Goal: Go to known website: Access a specific website the user already knows

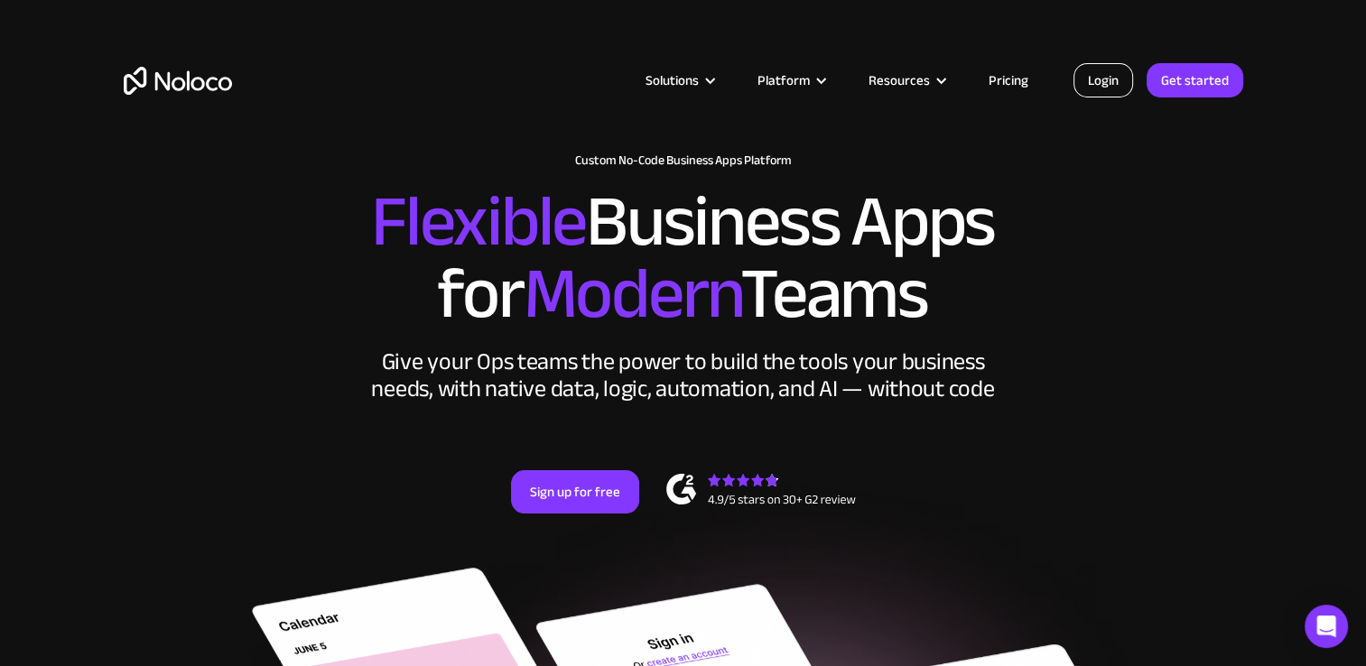
click at [1107, 81] on link "Login" at bounding box center [1104, 80] width 60 height 34
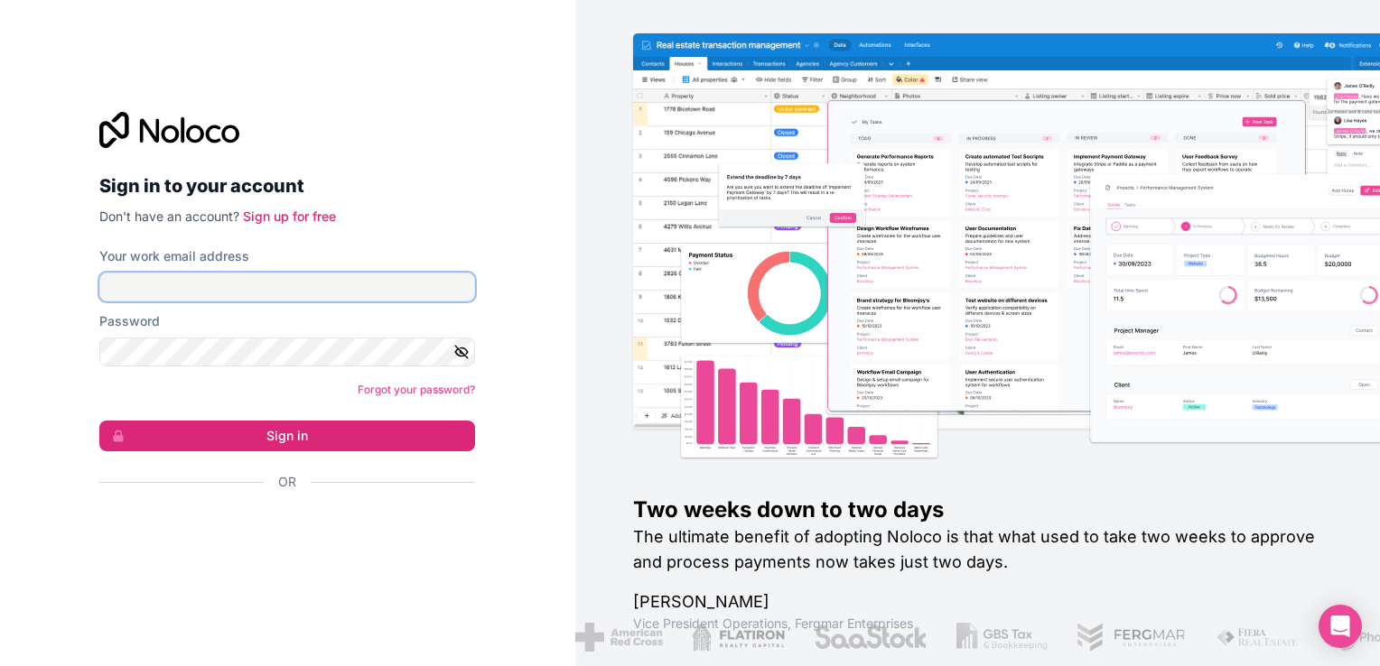
click at [379, 291] on input "Your work email address" at bounding box center [287, 287] width 376 height 29
type input "[EMAIL_ADDRESS][DOMAIN_NAME]"
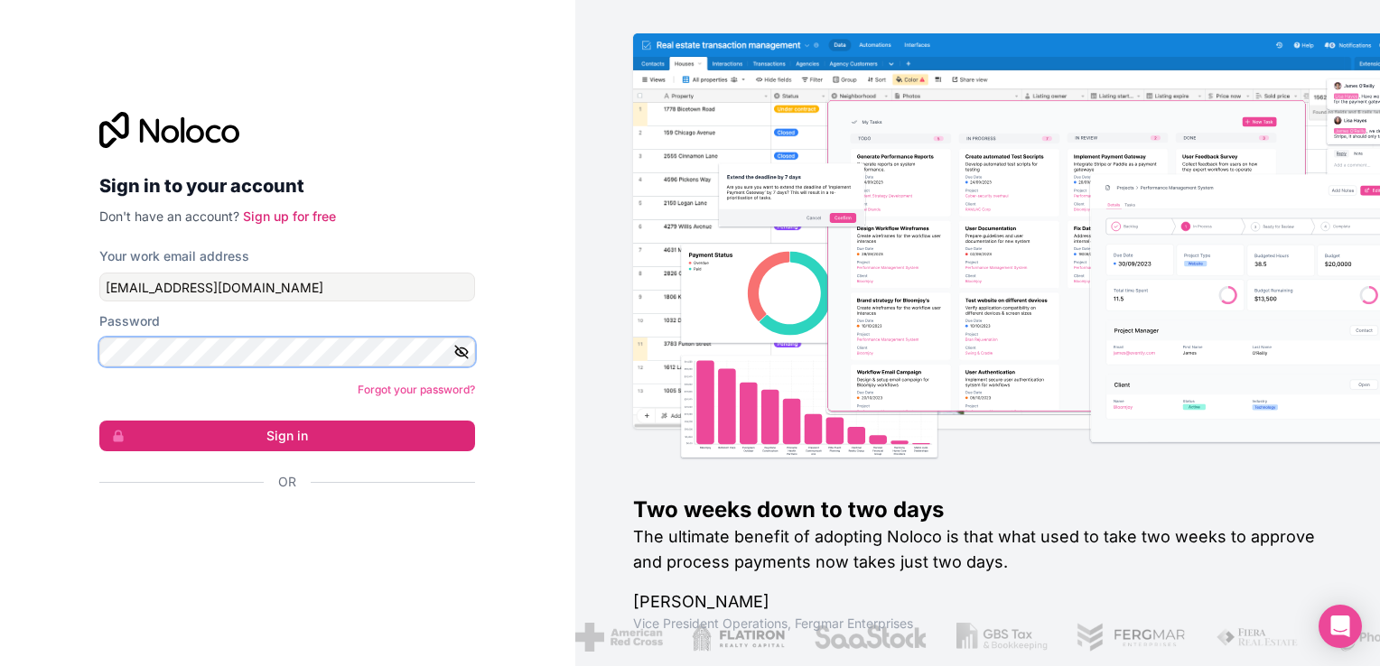
click at [99, 421] on button "Sign in" at bounding box center [287, 436] width 376 height 31
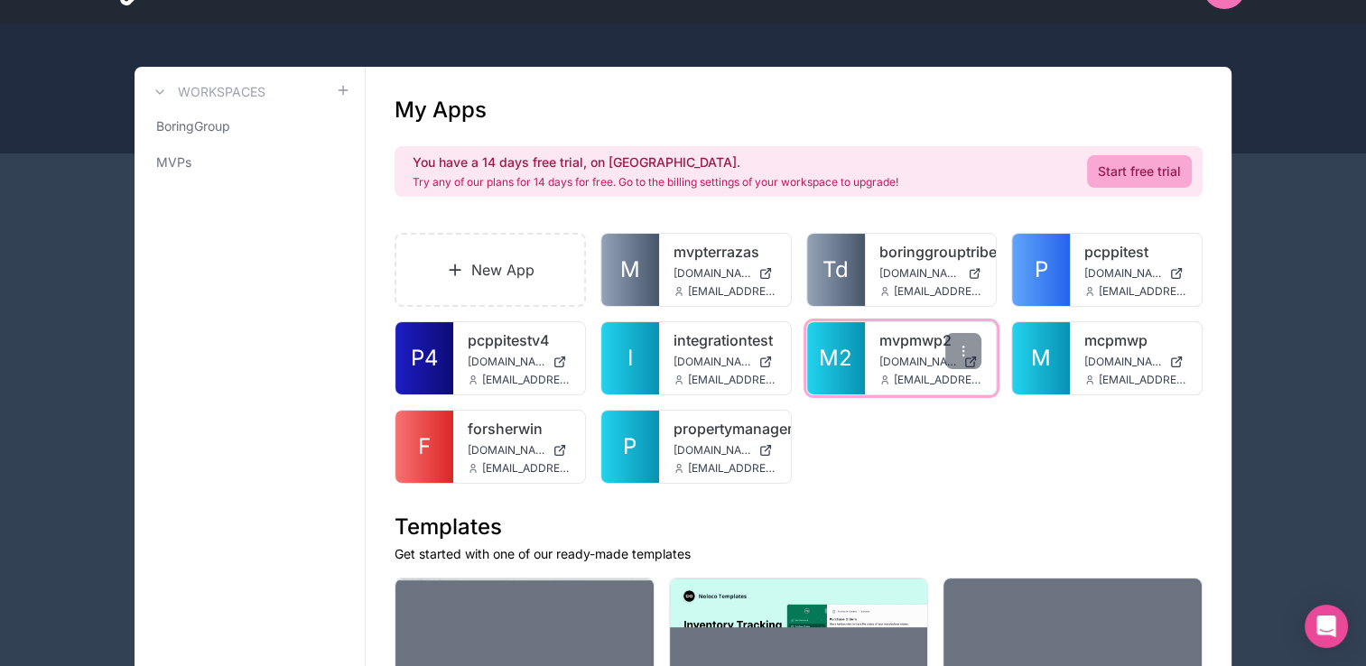
scroll to position [181, 0]
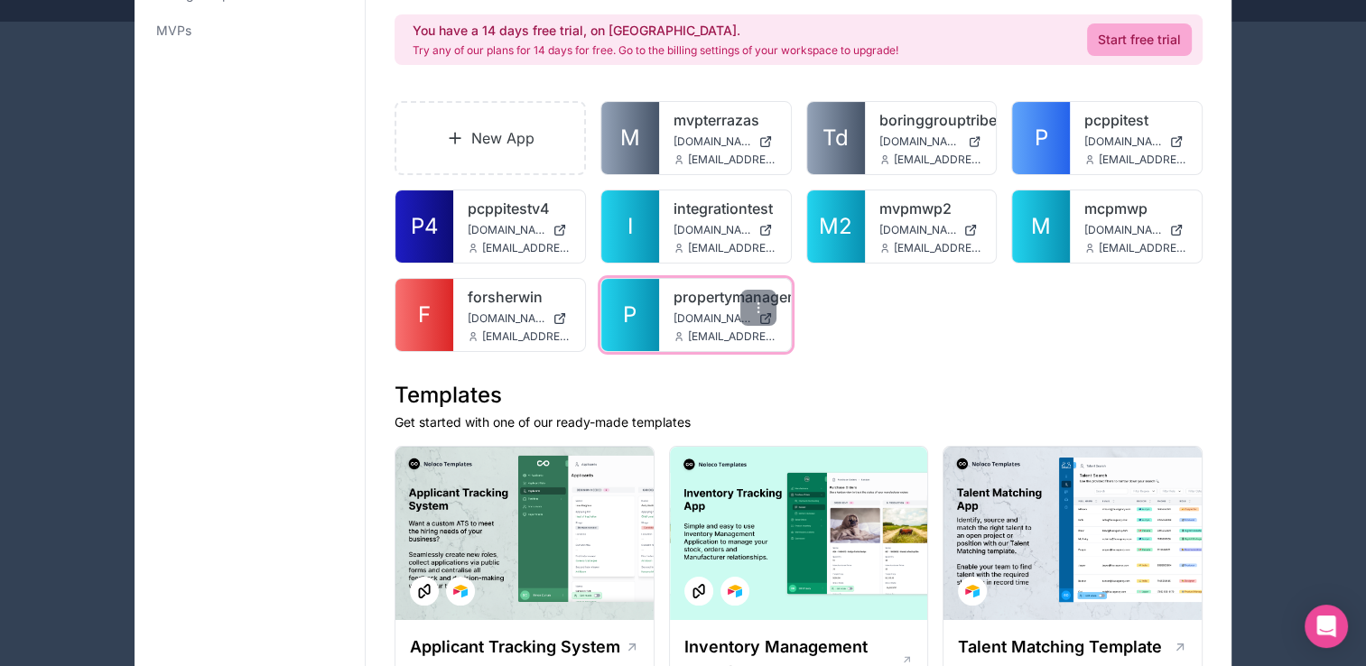
click at [646, 305] on link "P" at bounding box center [630, 315] width 58 height 72
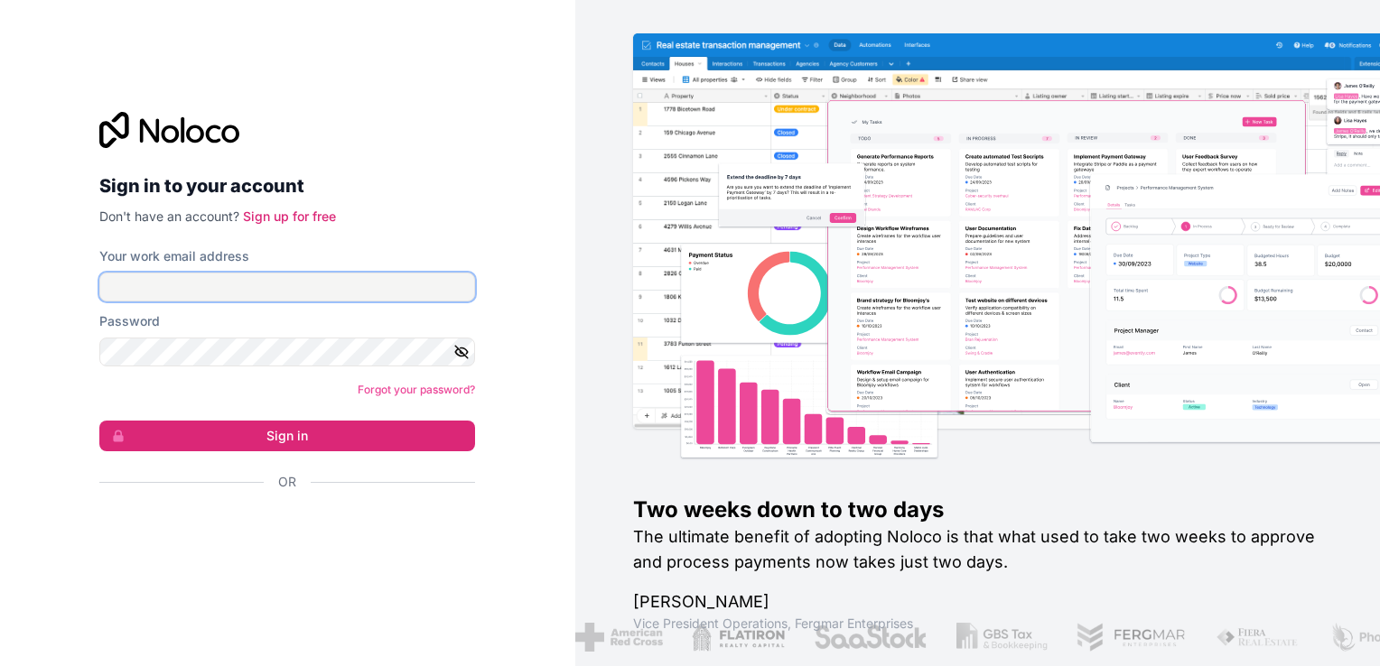
click at [368, 282] on input "Your work email address" at bounding box center [287, 287] width 376 height 29
type input "[EMAIL_ADDRESS][DOMAIN_NAME]"
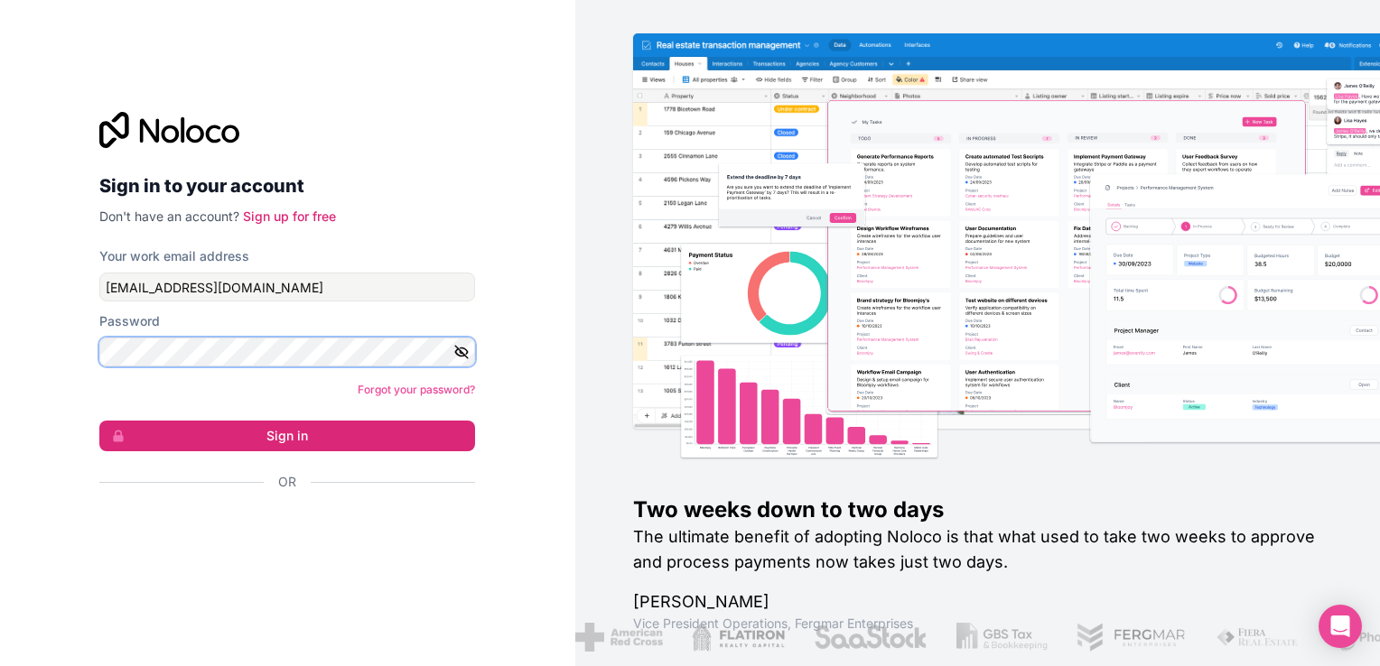
click at [99, 421] on button "Sign in" at bounding box center [287, 436] width 376 height 31
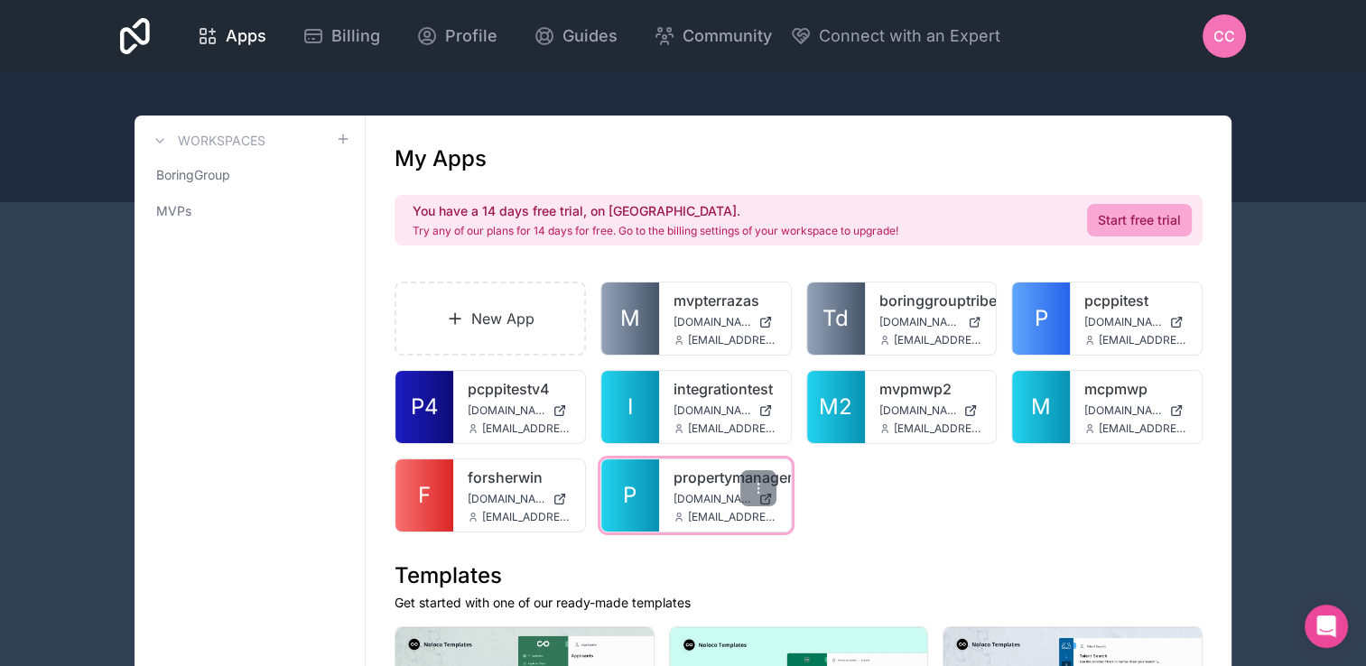
click at [636, 475] on link "P" at bounding box center [630, 496] width 58 height 72
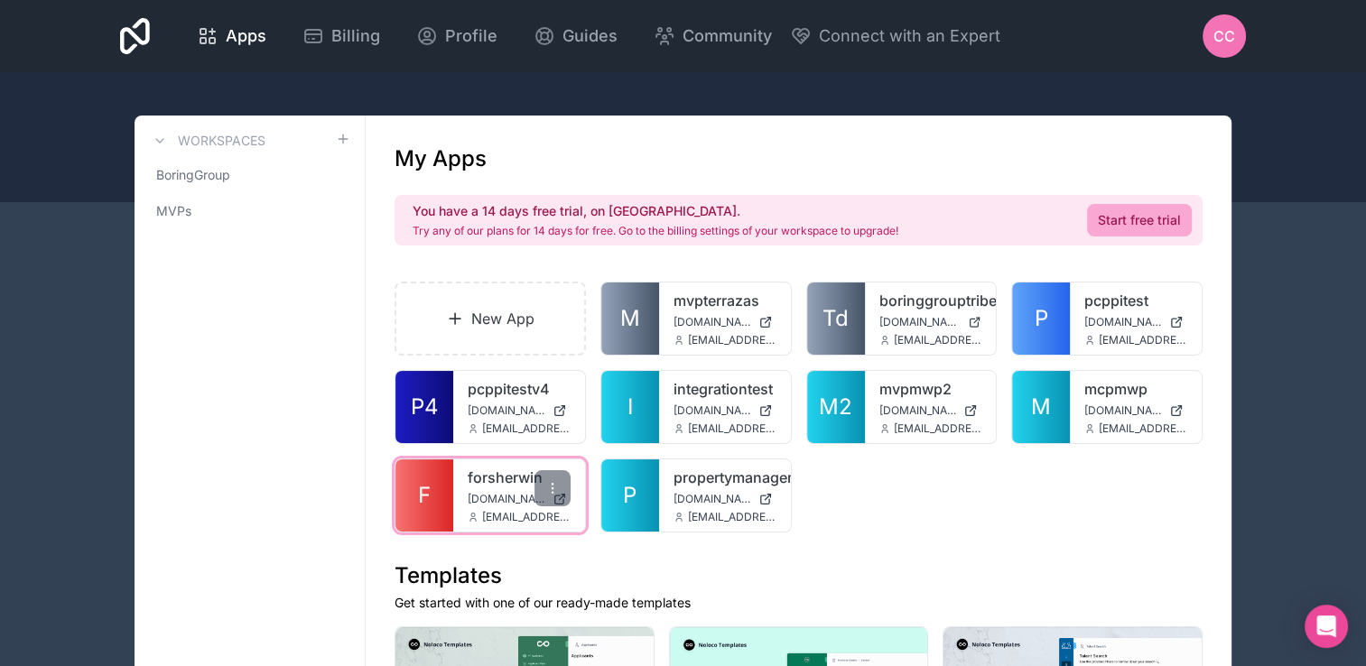
click at [431, 497] on link "F" at bounding box center [424, 496] width 58 height 72
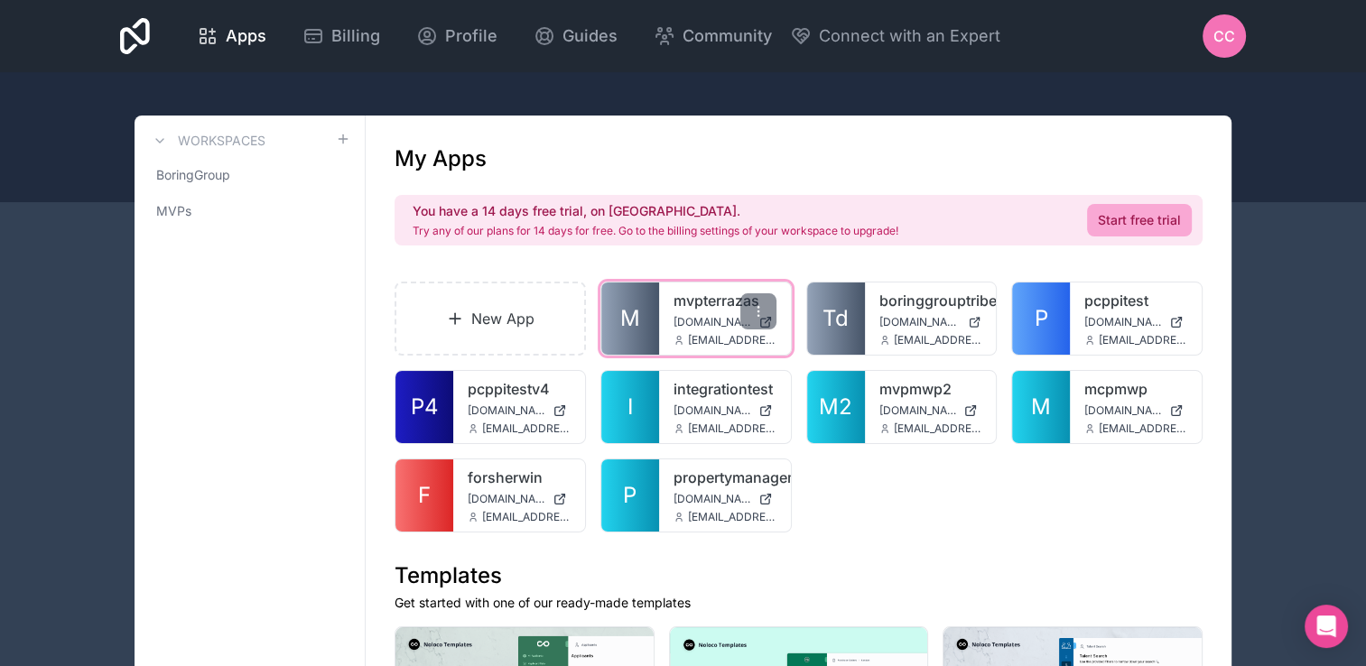
click at [636, 318] on span "M" at bounding box center [630, 318] width 20 height 29
